Goal: Transaction & Acquisition: Purchase product/service

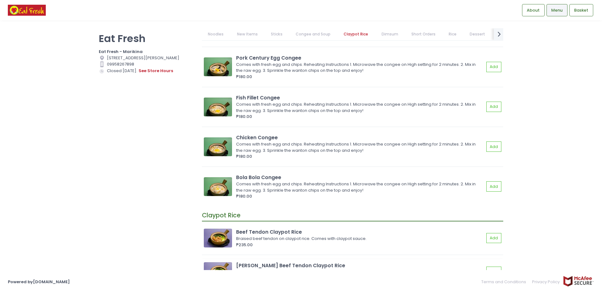
scroll to position [1129, 0]
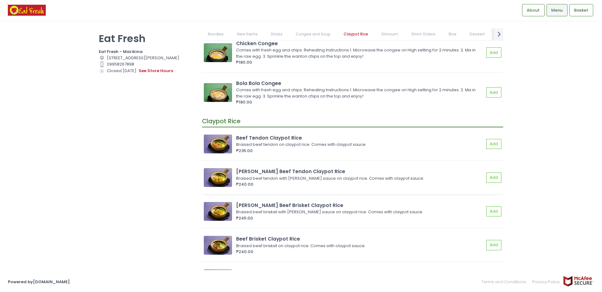
click at [224, 180] on img at bounding box center [218, 177] width 28 height 19
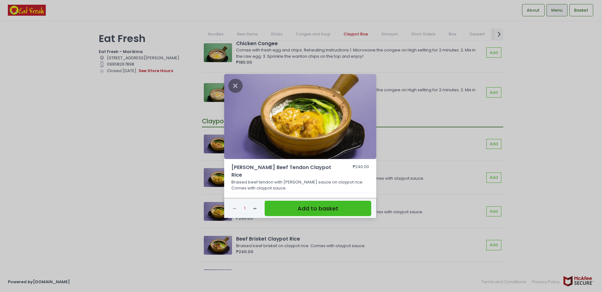
click at [136, 189] on div "[PERSON_NAME] Beef Tendon Claypot Rice ₱240.00 Braised beef tendon with [PERSON…" at bounding box center [301, 146] width 602 height 292
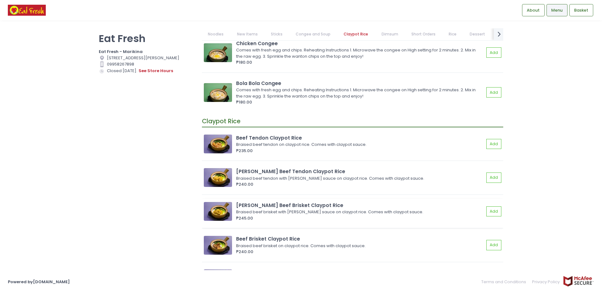
click at [216, 212] on img at bounding box center [218, 211] width 28 height 19
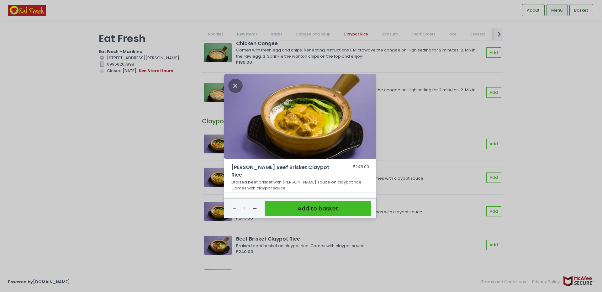
click at [116, 217] on div "[PERSON_NAME] Beef Brisket Claypot Rice ₱245.00 Braised beef brisket with [PERS…" at bounding box center [301, 146] width 602 height 292
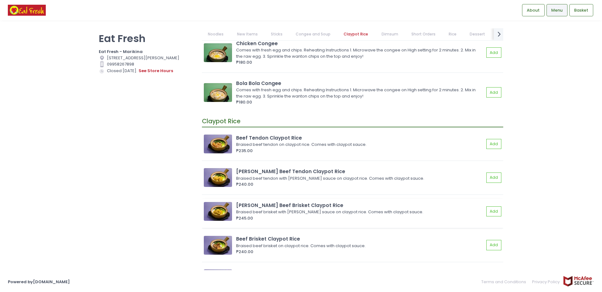
click at [218, 215] on img at bounding box center [218, 211] width 28 height 19
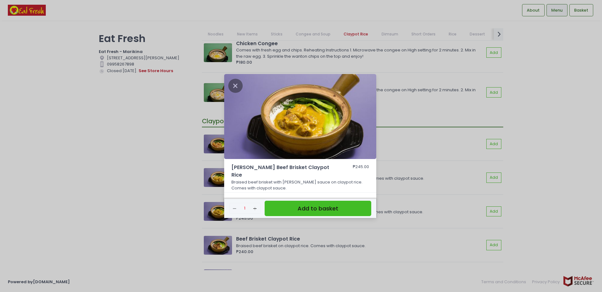
click at [218, 215] on div "[PERSON_NAME] Beef Brisket Claypot Rice ₱245.00 Braised beef brisket with [PERS…" at bounding box center [301, 146] width 602 height 292
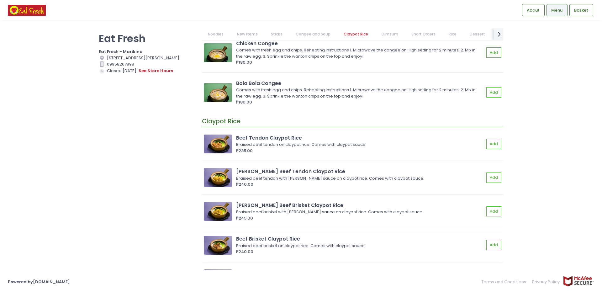
click at [219, 248] on img at bounding box center [218, 245] width 28 height 19
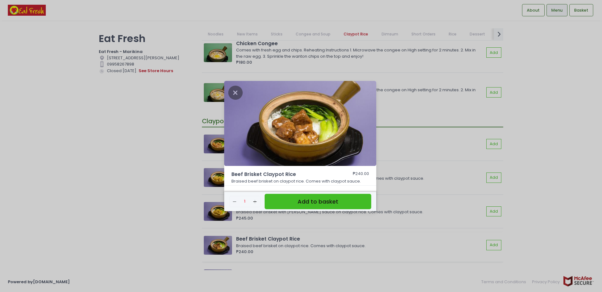
click at [219, 248] on div "Beef Brisket Claypot Rice ₱240.00 Braised beef brisket on claypot rice. Comes w…" at bounding box center [301, 146] width 602 height 292
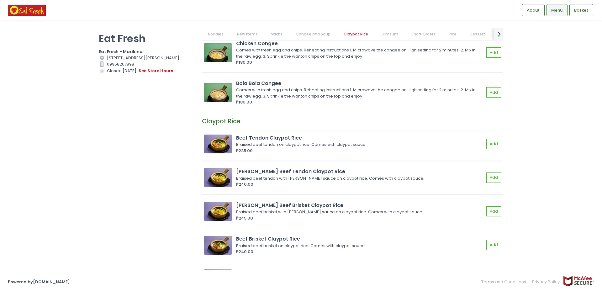
click at [222, 144] on img at bounding box center [218, 144] width 28 height 19
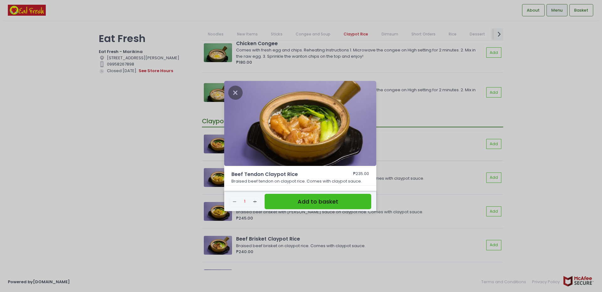
click at [222, 144] on div "Beef Tendon Claypot Rice ₱235.00 Braised beef tendon on claypot rice. Comes wit…" at bounding box center [301, 146] width 602 height 292
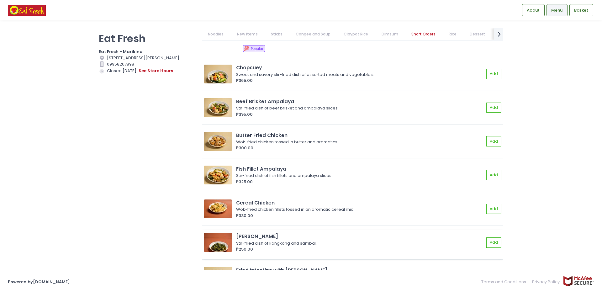
scroll to position [2729, 0]
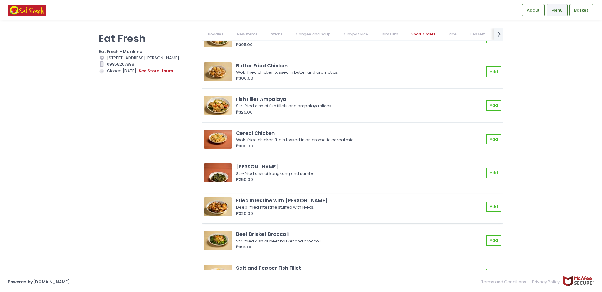
click at [219, 209] on img at bounding box center [218, 206] width 28 height 19
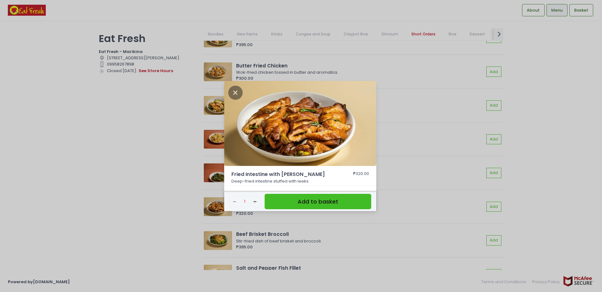
click at [106, 199] on div "Fried Intestine with Leeks ₱320.00 Deep-fried intestine stuffed with leeks. Rem…" at bounding box center [301, 146] width 602 height 292
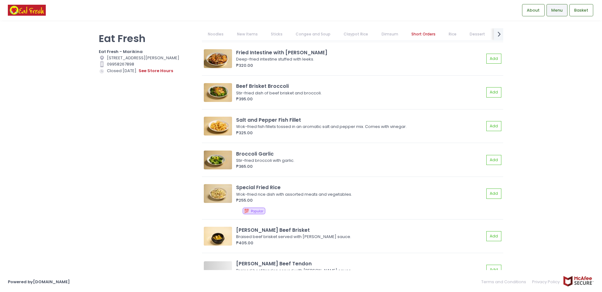
scroll to position [2948, 0]
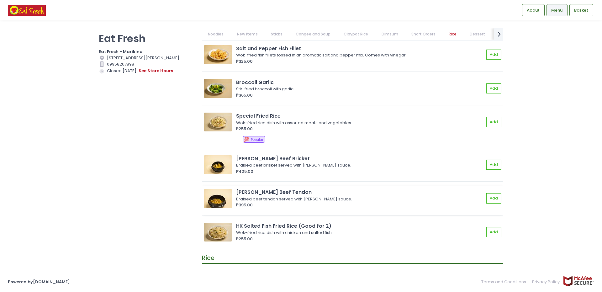
click at [218, 201] on img at bounding box center [218, 198] width 28 height 19
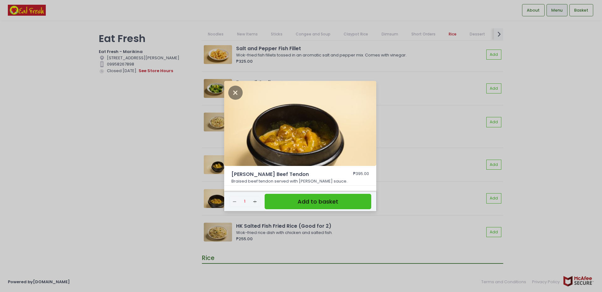
click at [154, 199] on div "[PERSON_NAME] Beef Tendon ₱395.00 Braised beef tendon served with [PERSON_NAME]…" at bounding box center [301, 146] width 602 height 292
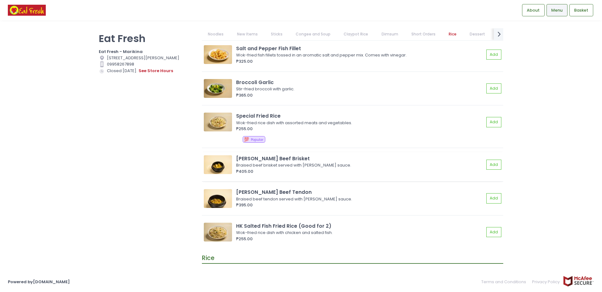
click at [222, 167] on img at bounding box center [218, 164] width 28 height 19
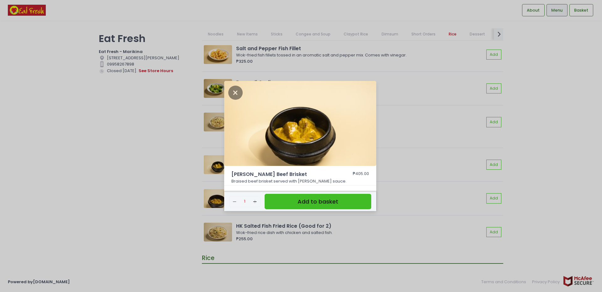
click at [174, 171] on div "[PERSON_NAME] Beef Brisket ₱405.00 Braised beef brisket served with [PERSON_NAM…" at bounding box center [301, 146] width 602 height 292
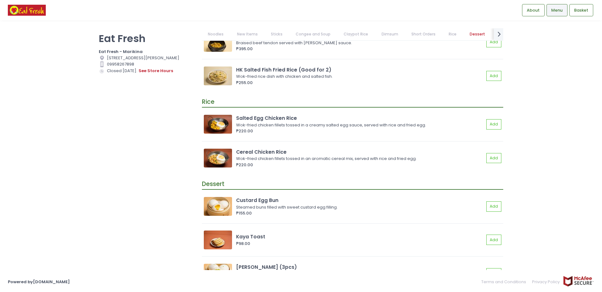
scroll to position [3105, 0]
click at [222, 127] on img at bounding box center [218, 123] width 28 height 19
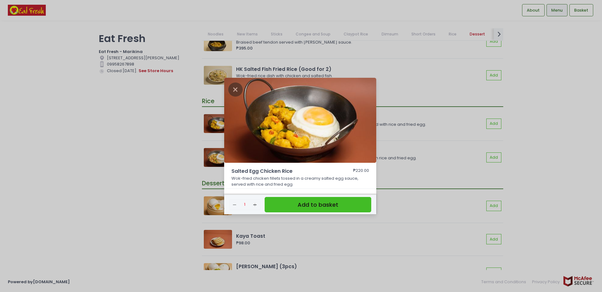
click at [143, 152] on div "Salted Egg Chicken Rice ₱220.00 Wok-fried chicken fillets tossed in a creamy sa…" at bounding box center [301, 146] width 602 height 292
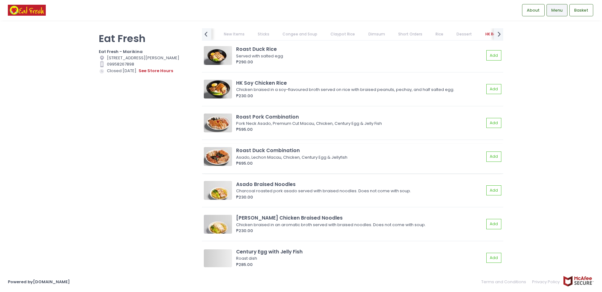
scroll to position [3639, 0]
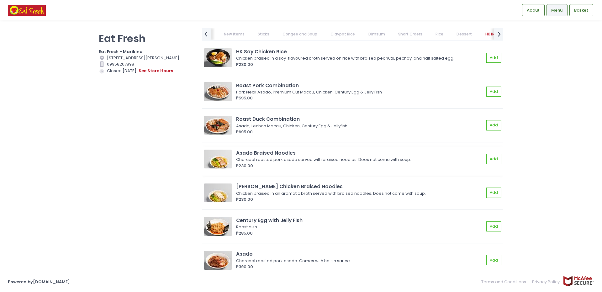
click at [221, 159] on img at bounding box center [218, 159] width 28 height 19
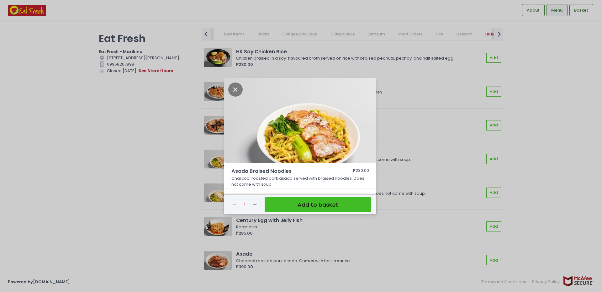
click at [118, 182] on div "Asado Braised Noodles ₱230.00 Charcoal roasted pork asado served with braised n…" at bounding box center [301, 146] width 602 height 292
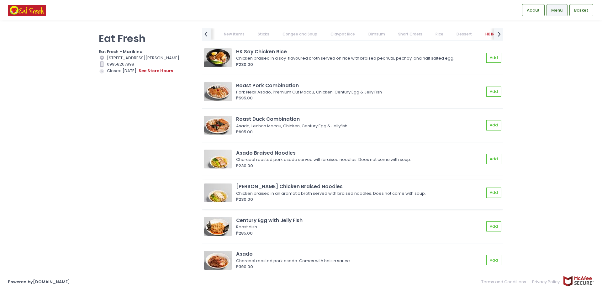
click at [217, 192] on img at bounding box center [218, 192] width 28 height 19
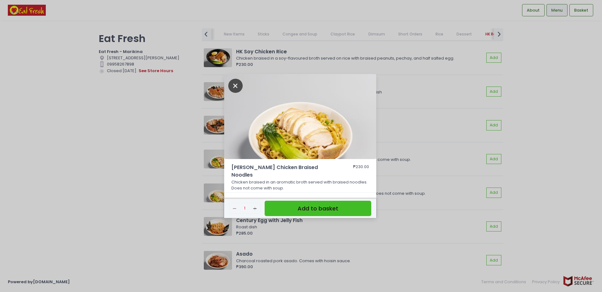
click at [234, 90] on icon "Close" at bounding box center [235, 86] width 14 height 14
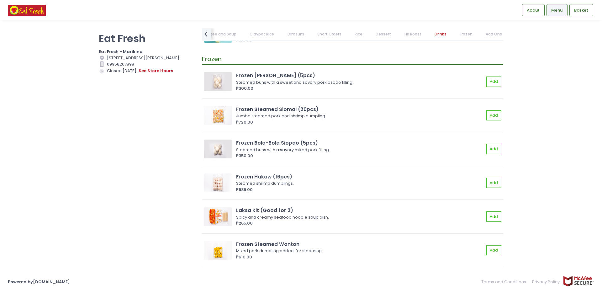
scroll to position [4780, 0]
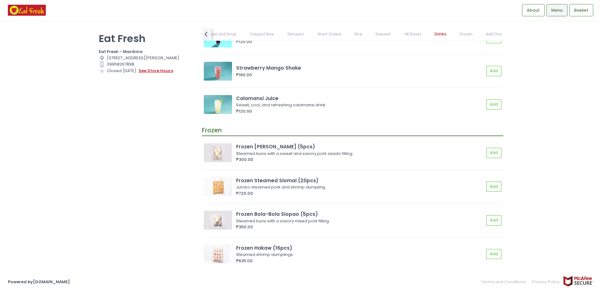
click at [154, 74] on button "see store hours" at bounding box center [155, 70] width 35 height 7
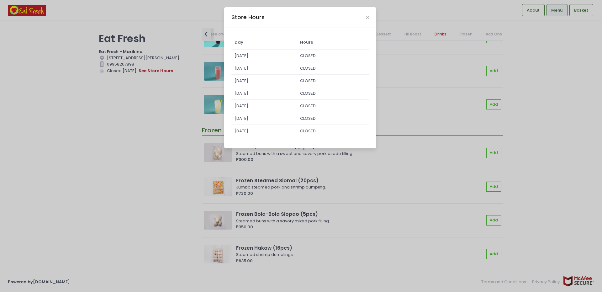
click at [142, 148] on div "Store Hours Day Hours [DATE] CLOSED [DATE] CLOSED [DATE] CLOSED [DATE] CLOSED […" at bounding box center [301, 146] width 602 height 292
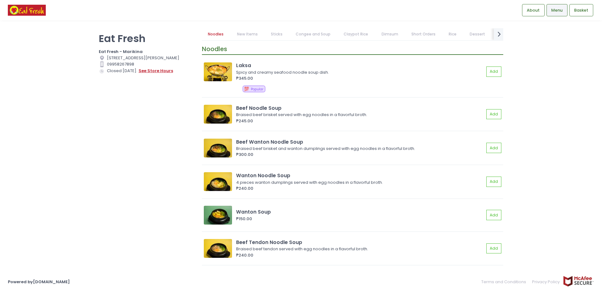
scroll to position [0, 0]
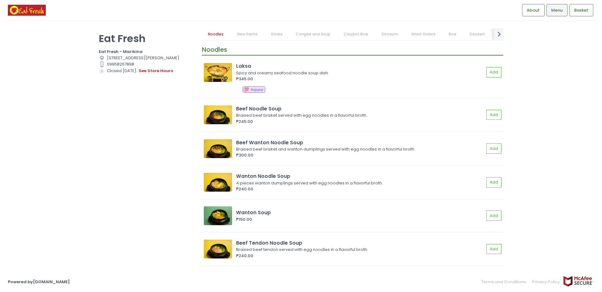
click at [250, 35] on link "New Items" at bounding box center [247, 34] width 33 height 12
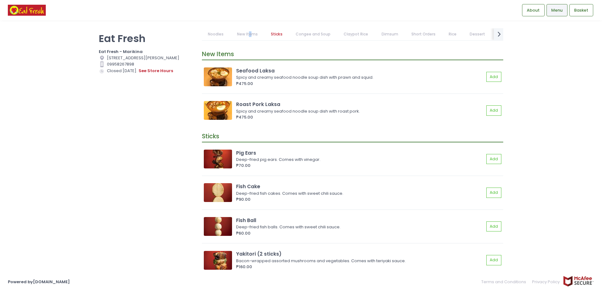
scroll to position [436, 0]
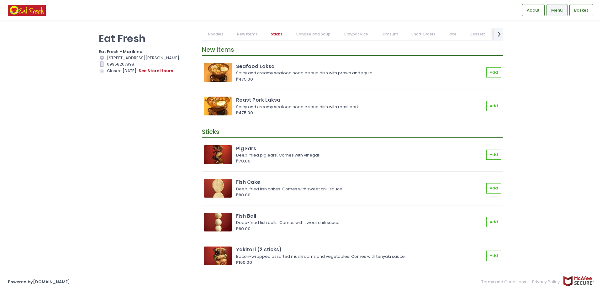
click at [317, 35] on link "Congee and Soup" at bounding box center [313, 34] width 47 height 12
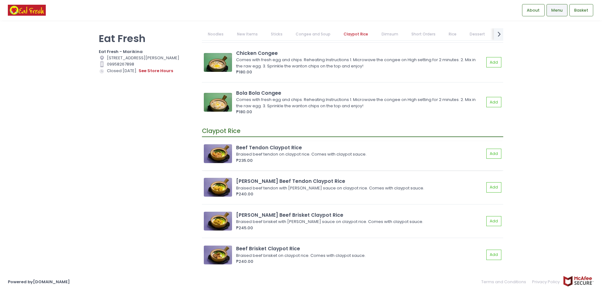
scroll to position [1135, 0]
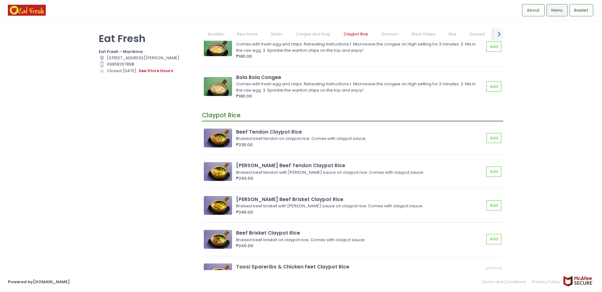
click at [224, 204] on img at bounding box center [218, 205] width 28 height 19
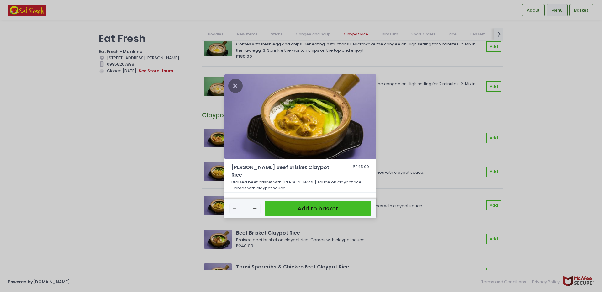
click at [157, 204] on div "[PERSON_NAME] Beef Brisket Claypot Rice ₱245.00 Braised beef brisket with [PERS…" at bounding box center [301, 146] width 602 height 292
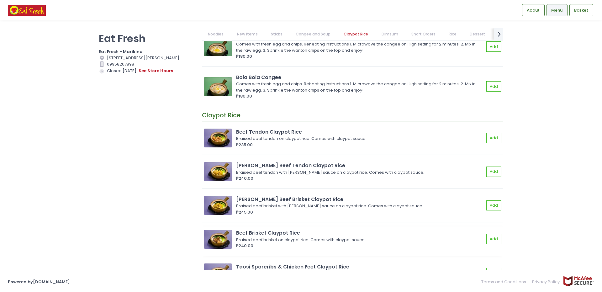
click at [218, 238] on img at bounding box center [218, 239] width 28 height 19
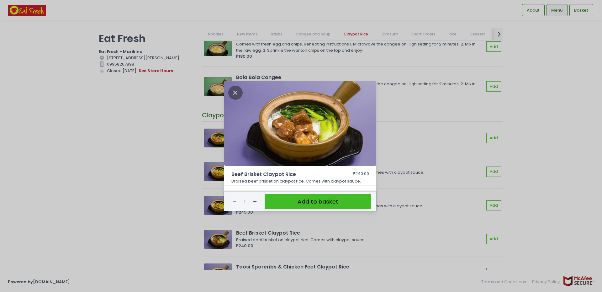
click at [218, 238] on div "Beef Brisket Claypot Rice ₱240.00 Braised beef brisket on claypot rice. Comes w…" at bounding box center [301, 146] width 602 height 292
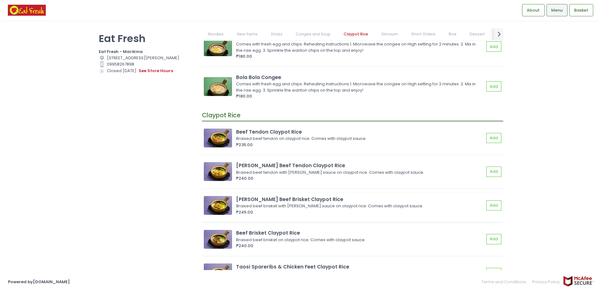
click at [222, 209] on img at bounding box center [218, 205] width 28 height 19
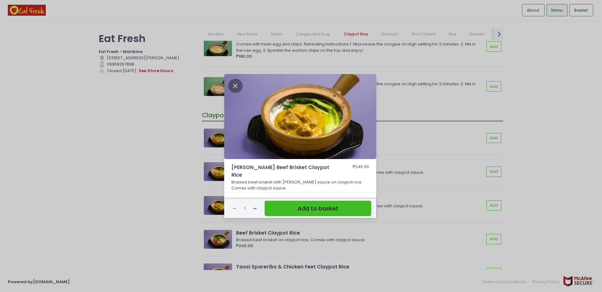
click at [222, 209] on div "[PERSON_NAME] Beef Brisket Claypot Rice ₱245.00 Braised beef brisket with [PERS…" at bounding box center [301, 146] width 602 height 292
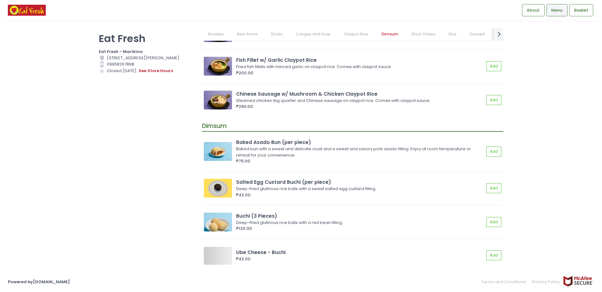
scroll to position [1574, 0]
